Goal: Task Accomplishment & Management: Use online tool/utility

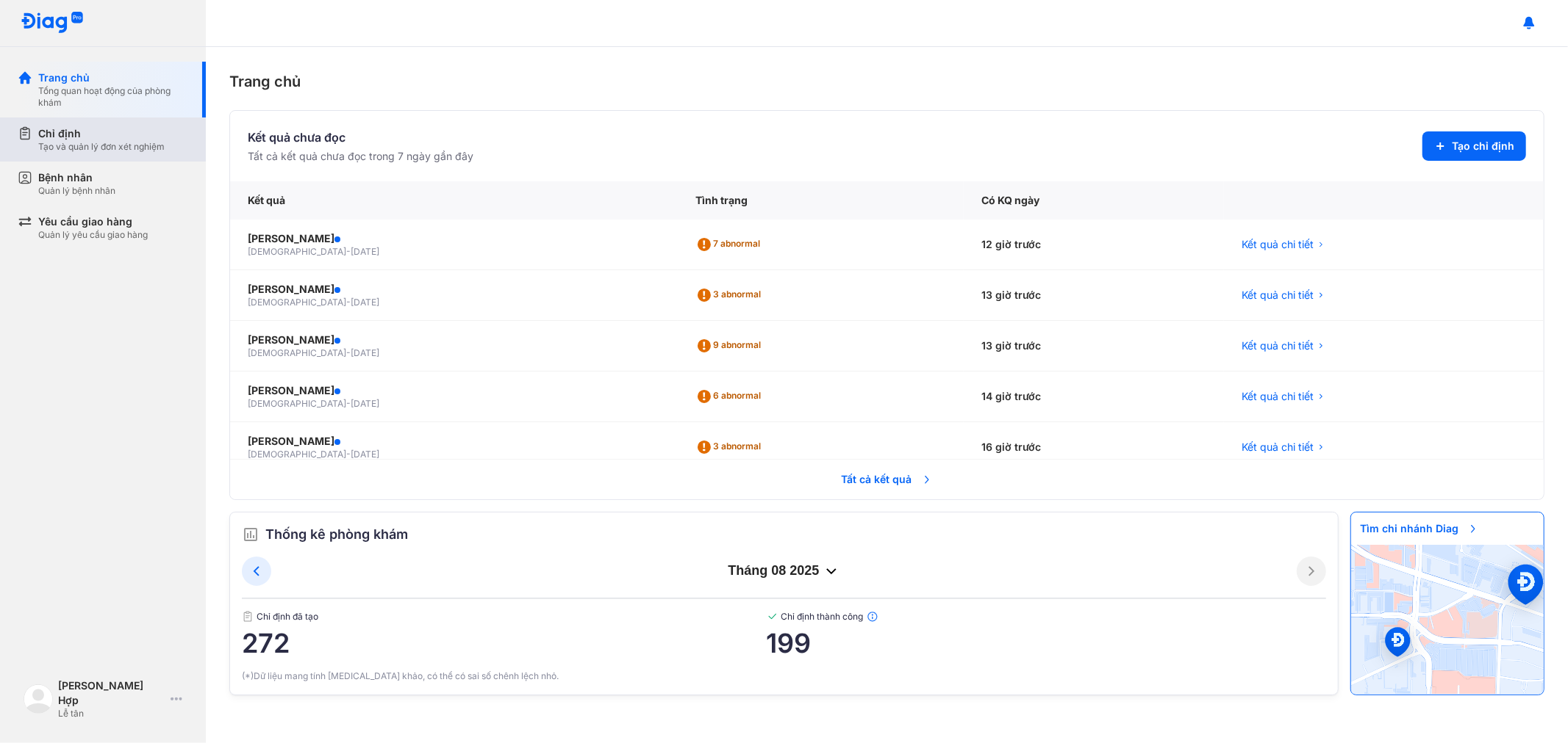
click at [108, 121] on div "Chỉ định Tạo và quản lý đơn xét nghiệm" at bounding box center [112, 139] width 188 height 44
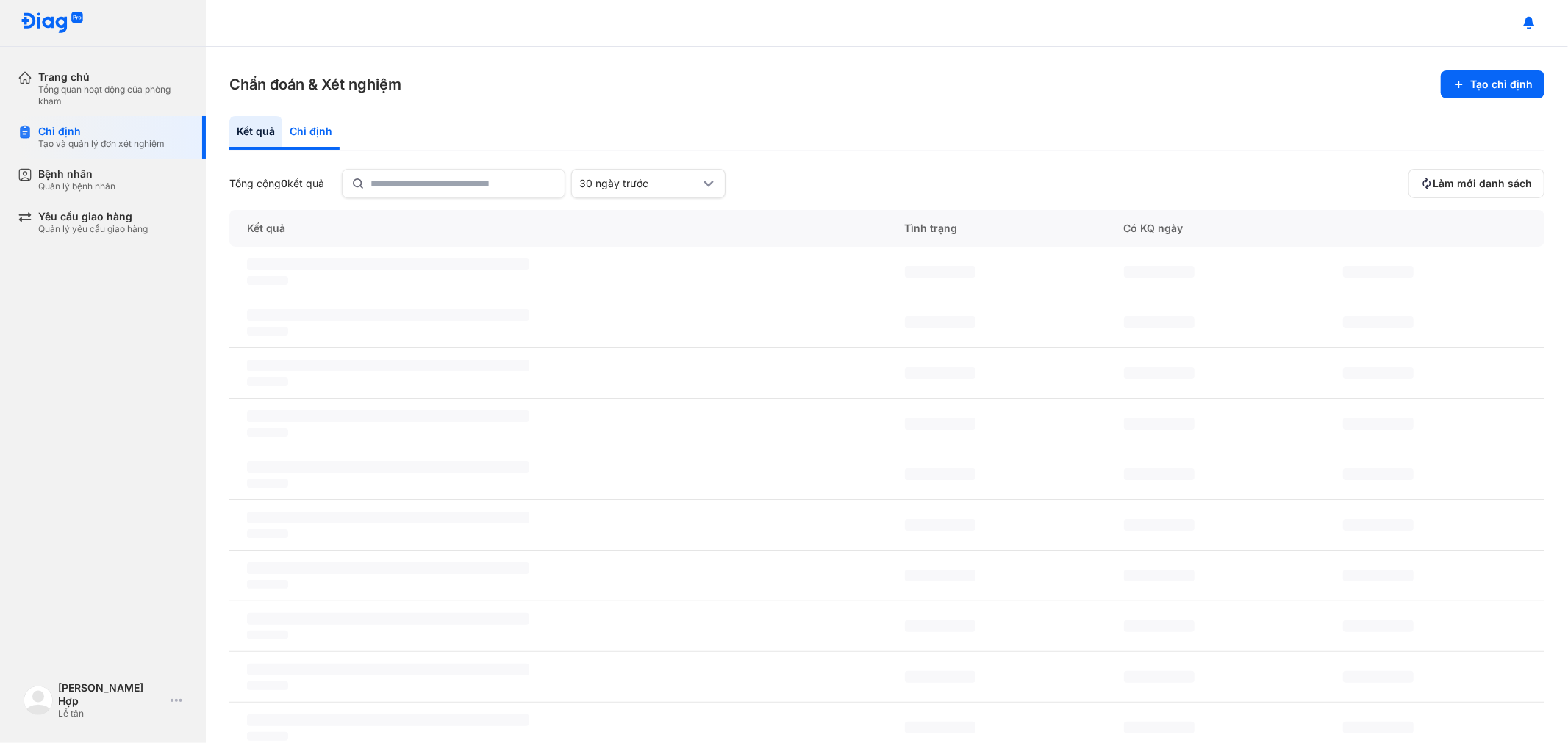
click at [325, 135] on div "Chỉ định" at bounding box center [310, 133] width 57 height 33
